Goal: Task Accomplishment & Management: Manage account settings

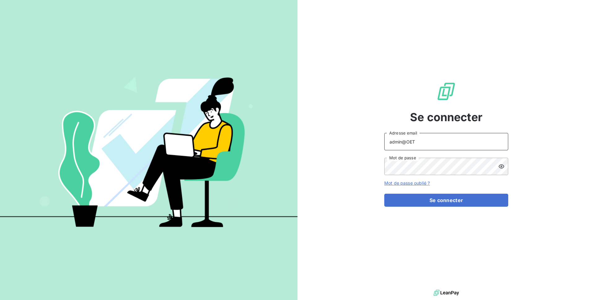
click at [445, 140] on input "admin@OET" at bounding box center [446, 141] width 124 height 17
type input "admin@primacad"
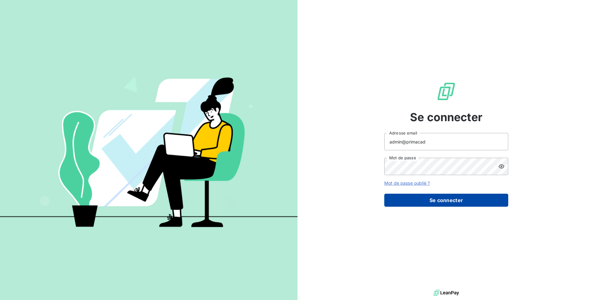
click at [449, 204] on button "Se connecter" at bounding box center [446, 200] width 124 height 13
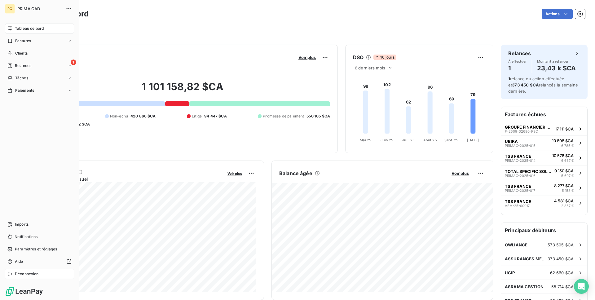
click at [26, 272] on span "Déconnexion" at bounding box center [27, 274] width 24 height 6
